Goal: Task Accomplishment & Management: Use online tool/utility

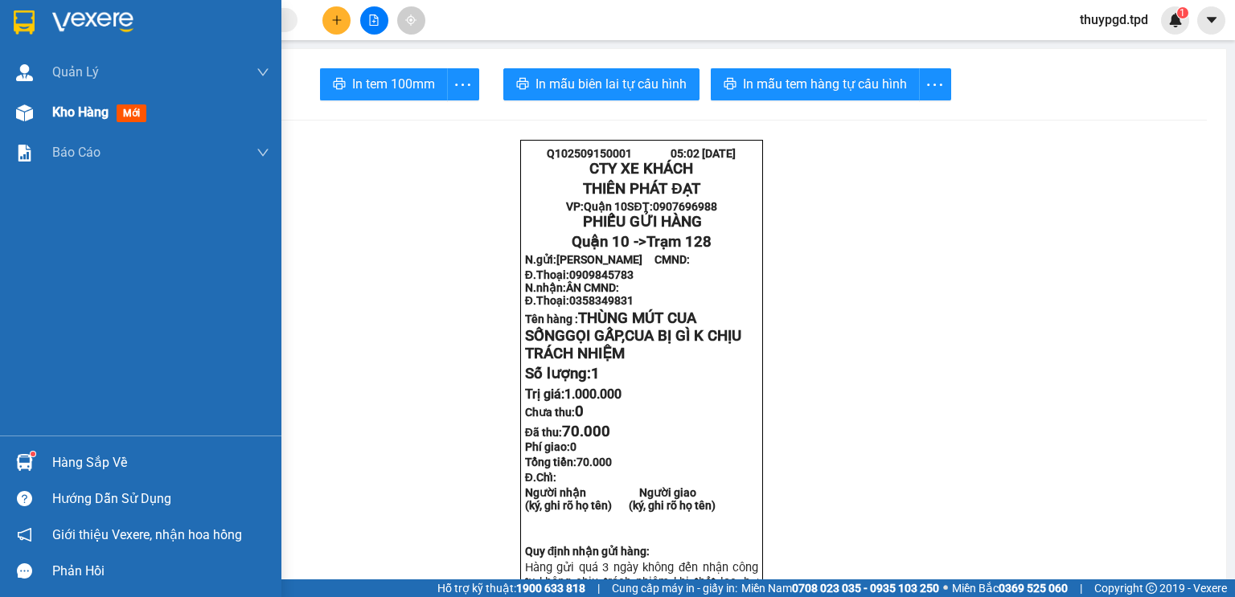
click at [141, 113] on span "mới" at bounding box center [132, 114] width 30 height 18
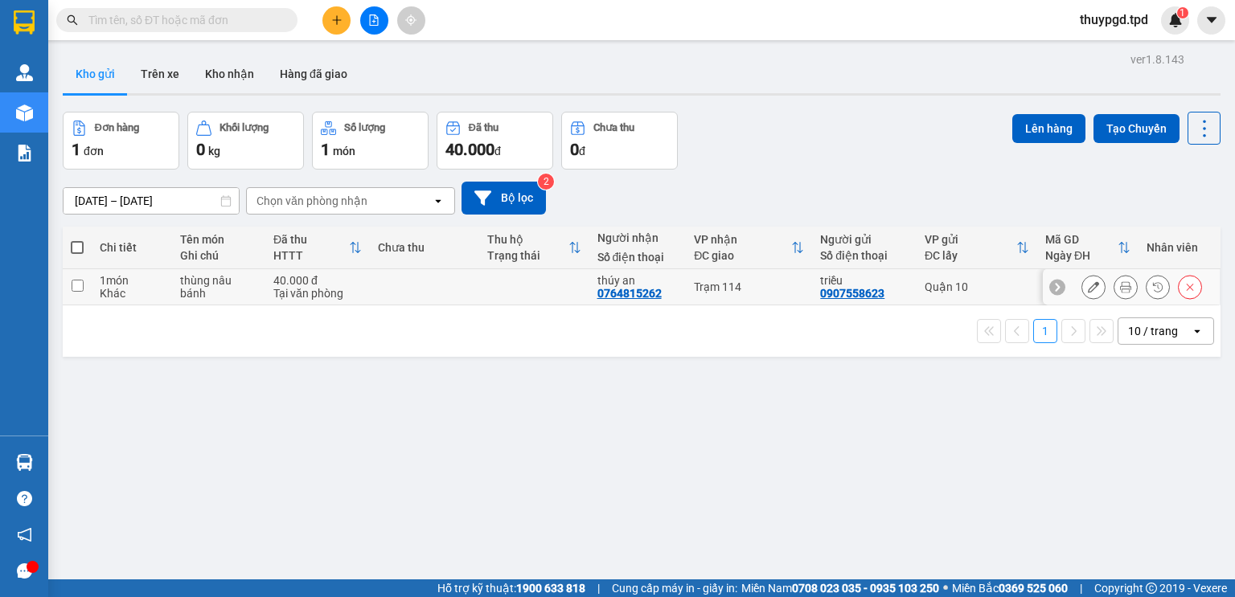
drag, startPoint x: 1106, startPoint y: 285, endPoint x: 1026, endPoint y: 261, distance: 83.9
click at [1114, 286] on button at bounding box center [1125, 287] width 23 height 28
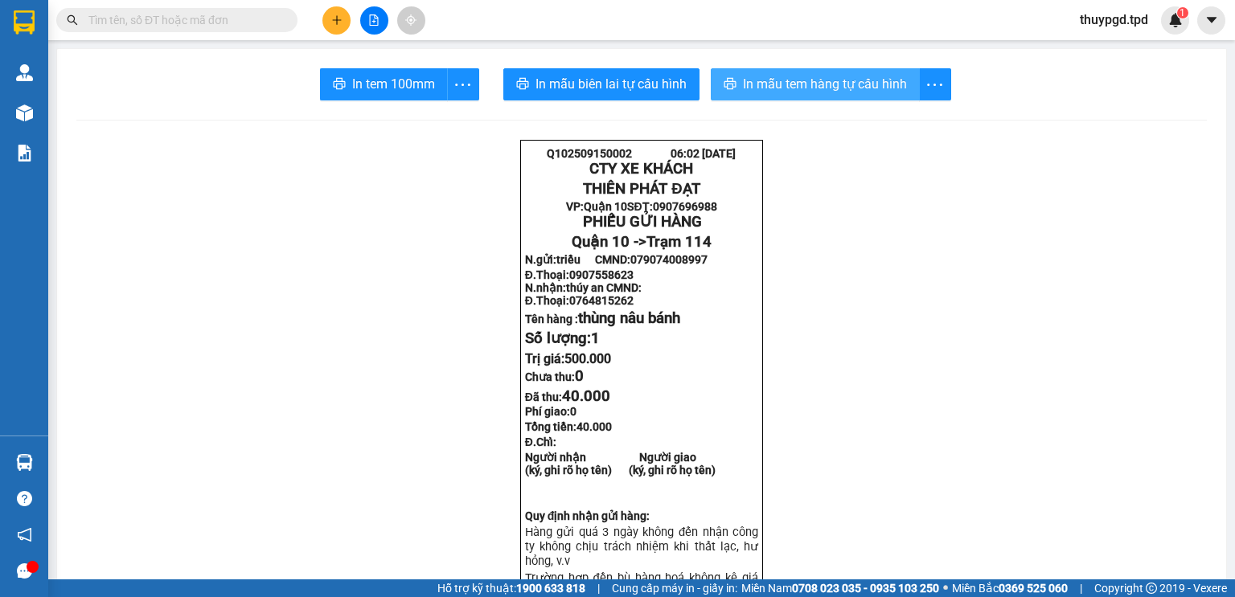
click at [848, 84] on span "In mẫu tem hàng tự cấu hình" at bounding box center [825, 84] width 164 height 20
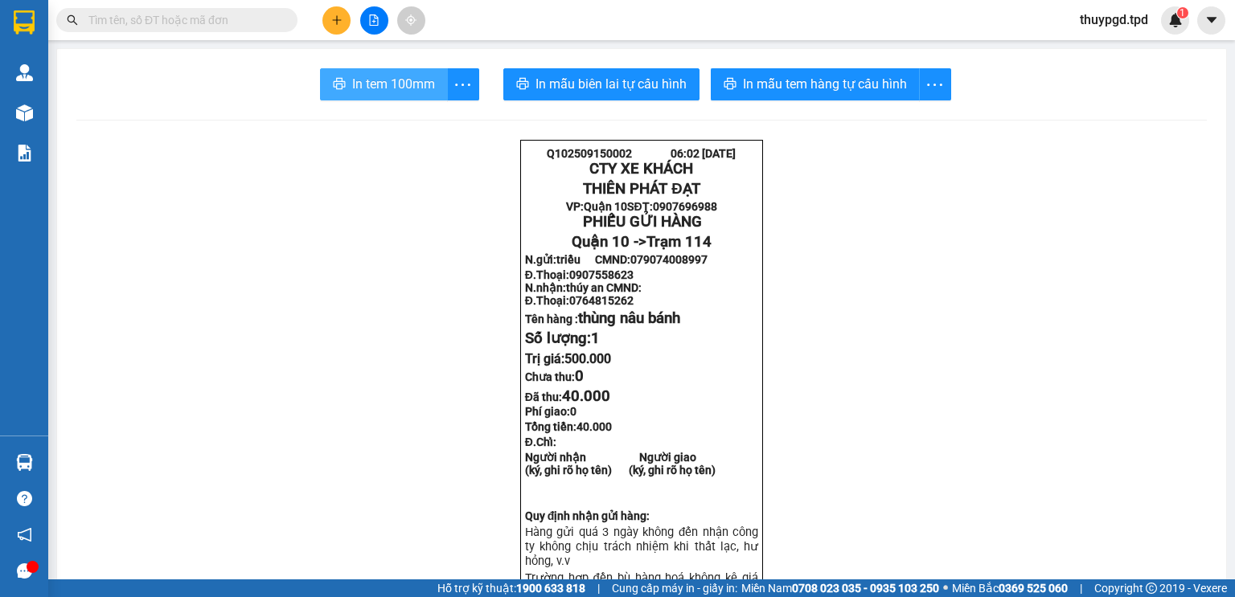
click at [352, 92] on span "In tem 100mm" at bounding box center [393, 84] width 83 height 20
